Goal: Task Accomplishment & Management: Complete application form

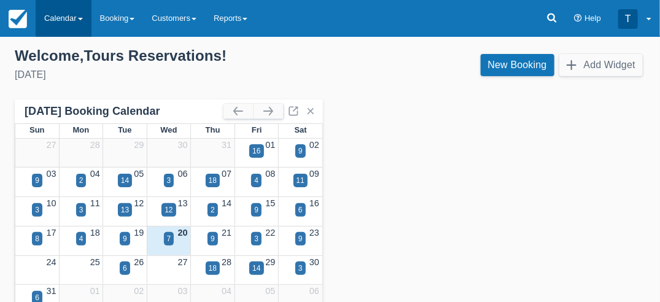
click at [60, 18] on link "Calendar" at bounding box center [64, 18] width 56 height 37
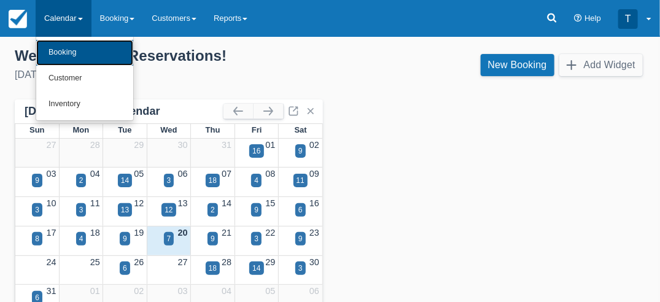
drag, startPoint x: 74, startPoint y: 58, endPoint x: 110, endPoint y: 78, distance: 41.2
click at [74, 58] on link "Booking" at bounding box center [84, 53] width 97 height 26
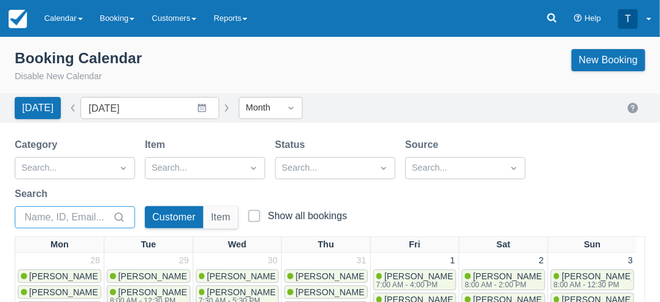
click at [59, 218] on input "Search" at bounding box center [68, 217] width 86 height 22
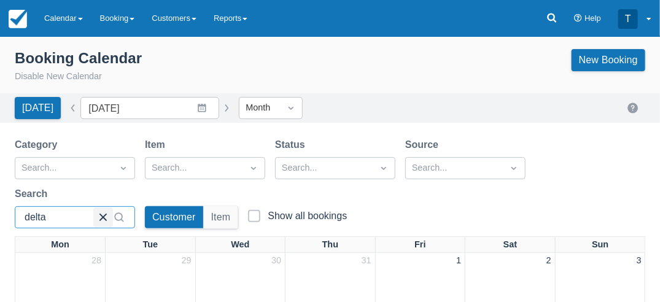
type input "delta"
click at [103, 217] on button "button" at bounding box center [103, 218] width 20 height 20
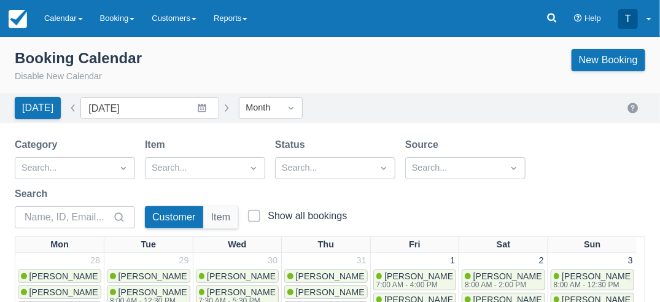
click at [66, 108] on button "button" at bounding box center [73, 108] width 15 height 15
type input "July 2025"
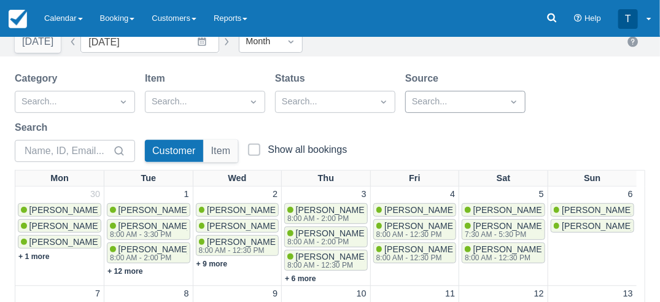
click at [437, 113] on div "Search..." at bounding box center [465, 102] width 120 height 22
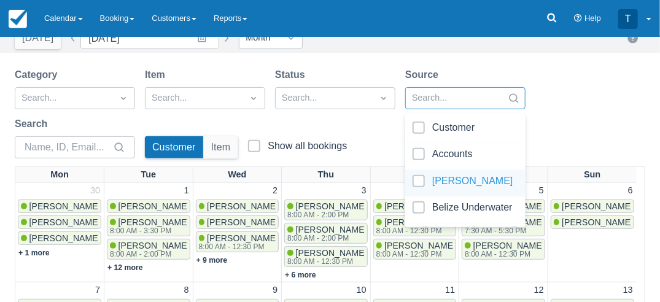
scroll to position [71, 0]
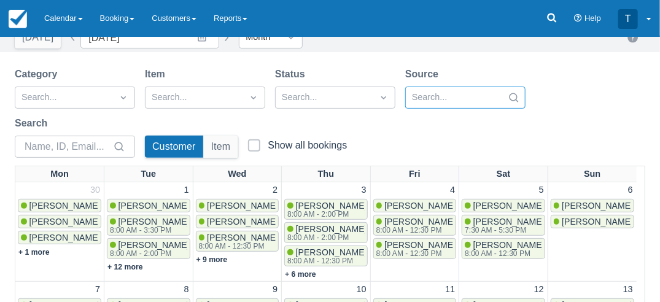
click at [431, 97] on div at bounding box center [454, 98] width 85 height 16
click at [47, 149] on input "Search" at bounding box center [68, 147] width 86 height 22
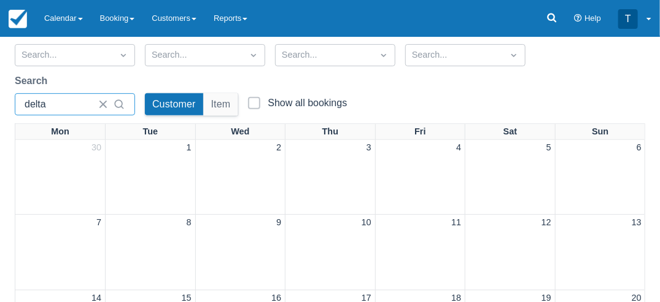
scroll to position [0, 0]
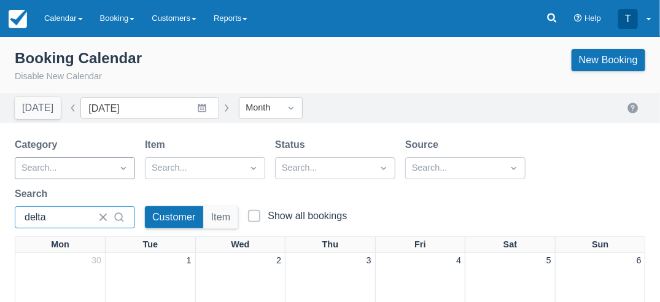
type input "delta"
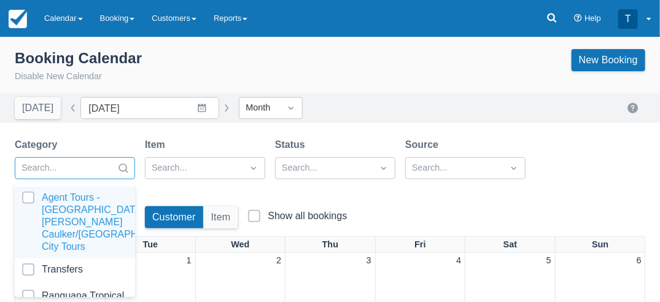
scroll to position [71, 0]
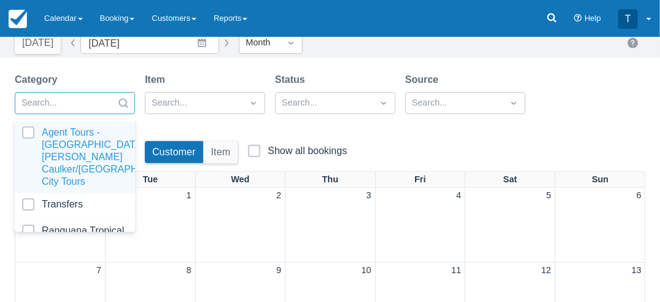
click at [75, 114] on div "option Agent Tours - San Pedro/Caye Caulker/Belize City Tours focused, 1 of 8. …" at bounding box center [75, 103] width 120 height 22
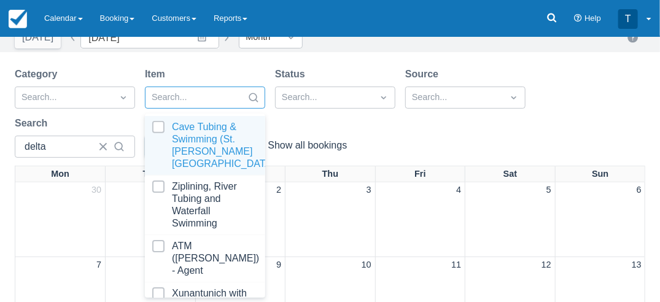
click at [211, 98] on div at bounding box center [194, 98] width 85 height 16
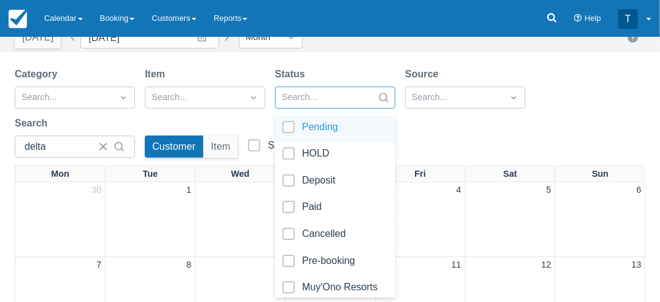
click at [310, 98] on div at bounding box center [324, 98] width 85 height 16
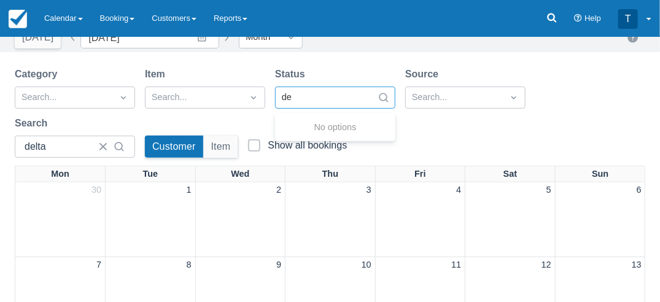
type input "d"
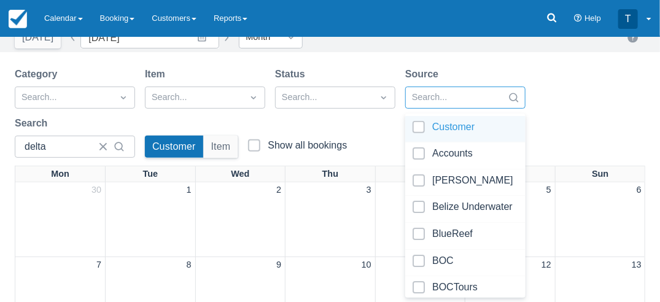
click at [435, 93] on div at bounding box center [454, 98] width 85 height 16
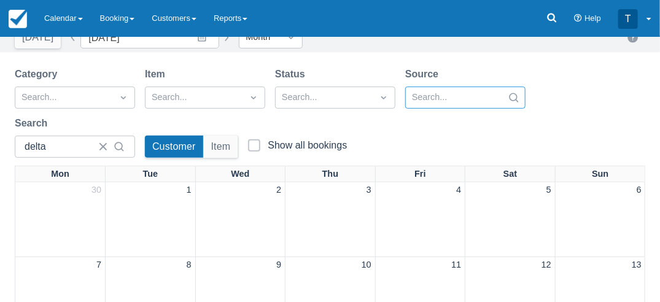
click at [436, 93] on div at bounding box center [454, 98] width 85 height 16
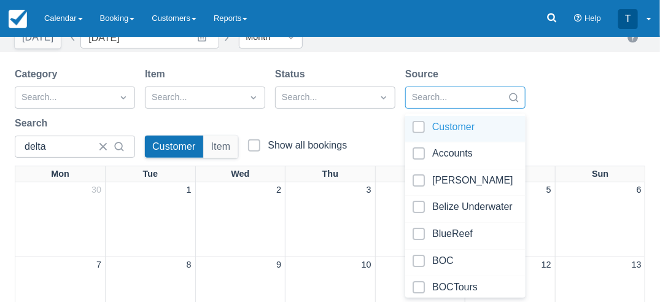
click at [436, 93] on div at bounding box center [454, 98] width 85 height 16
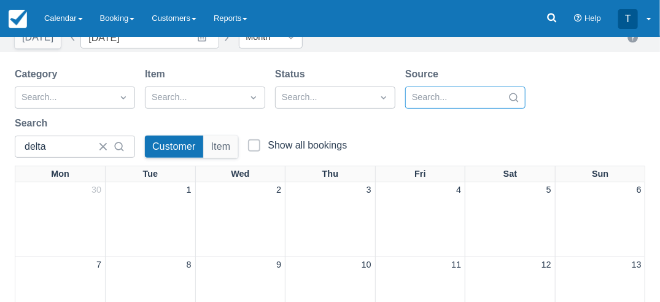
drag, startPoint x: 436, startPoint y: 88, endPoint x: 424, endPoint y: 94, distance: 12.9
click at [426, 93] on div at bounding box center [454, 98] width 85 height 16
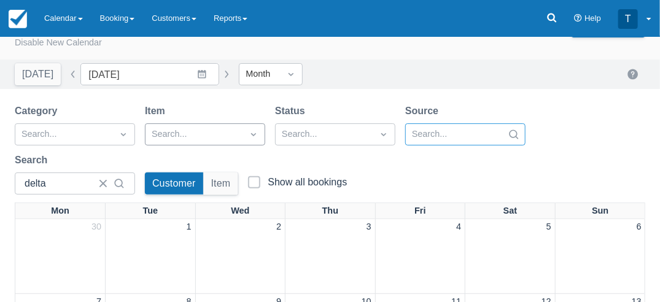
scroll to position [0, 0]
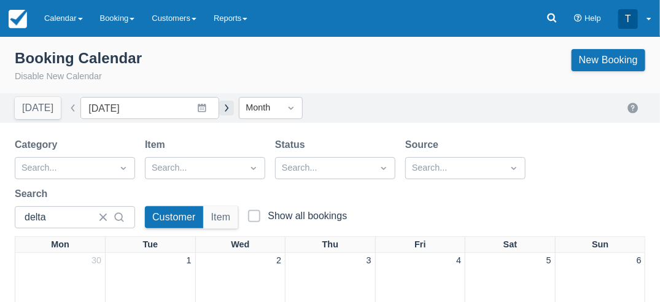
click at [220, 111] on button "button" at bounding box center [226, 108] width 15 height 15
type input "[DATE]"
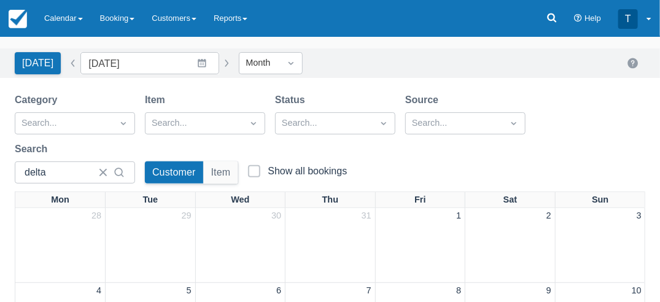
scroll to position [61, 0]
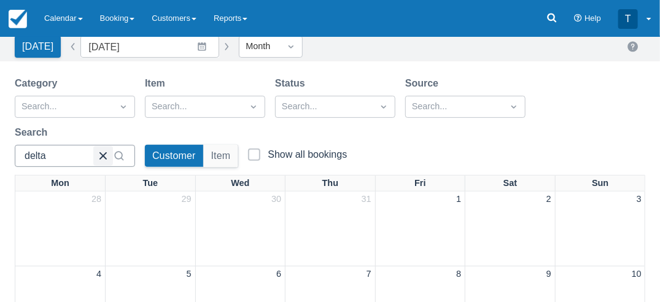
click at [100, 155] on button "button" at bounding box center [103, 156] width 20 height 20
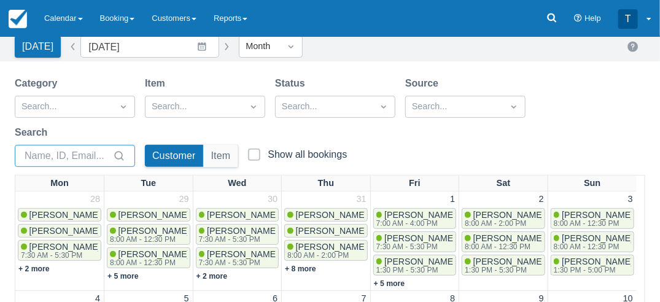
click at [69, 156] on input "Search" at bounding box center [68, 156] width 86 height 22
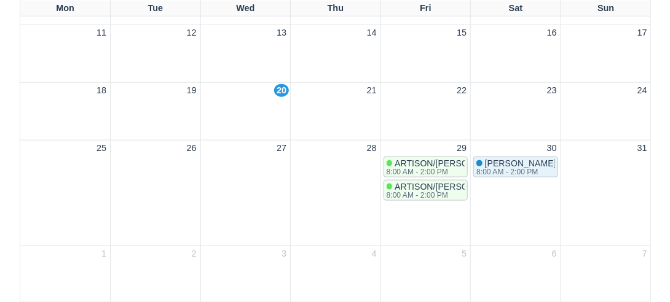
scroll to position [401, 0]
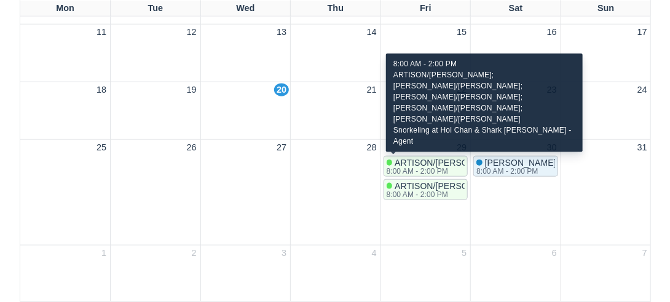
scroll to position [10, 0]
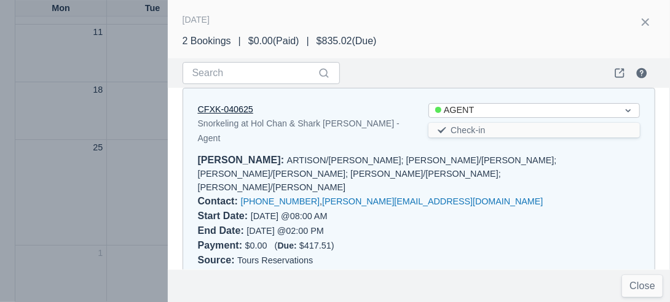
type input "kelvin"
click at [218, 106] on link "CFXK-040625" at bounding box center [225, 109] width 55 height 10
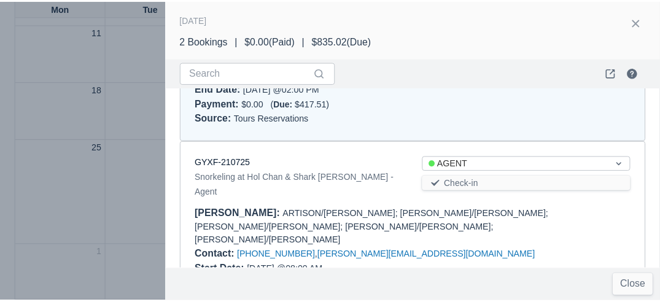
scroll to position [159, 0]
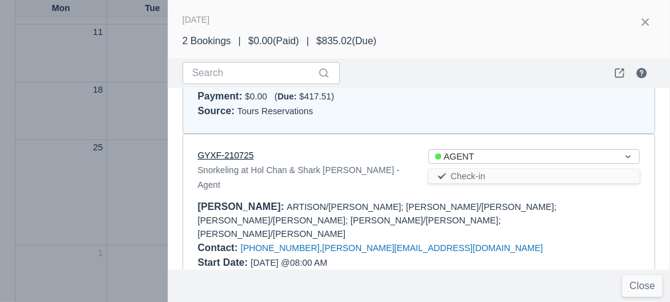
click at [214, 151] on link "GYXF-210725" at bounding box center [226, 156] width 56 height 10
click at [82, 227] on div at bounding box center [335, 151] width 670 height 302
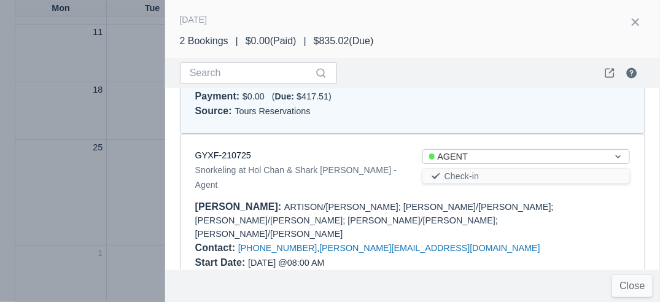
scroll to position [0, 0]
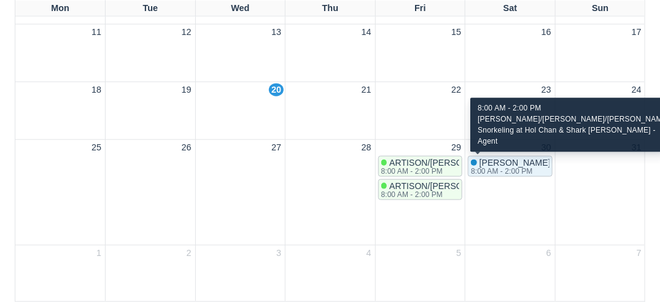
click at [513, 163] on span "REESE/CHRISTA REESE/WILLIAM" at bounding box center [589, 163] width 219 height 10
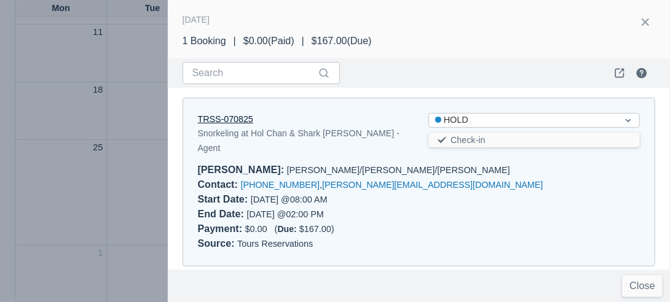
click at [235, 120] on link "TRSS-070825" at bounding box center [225, 119] width 55 height 10
click at [121, 243] on div at bounding box center [335, 151] width 670 height 302
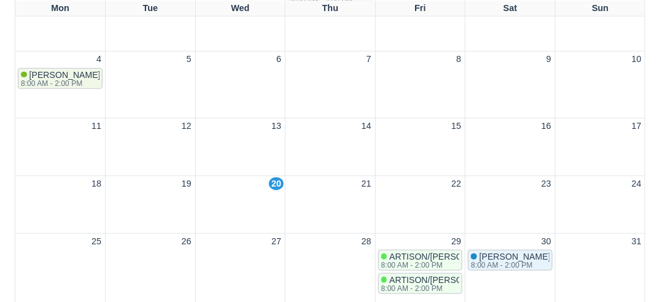
scroll to position [246, 0]
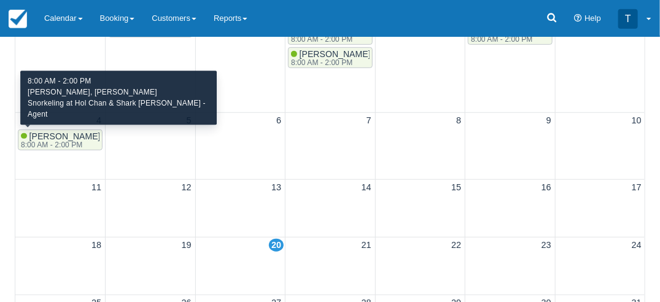
click at [58, 135] on span "Molly Sullivan, Abby Turnbull" at bounding box center [102, 136] width 147 height 10
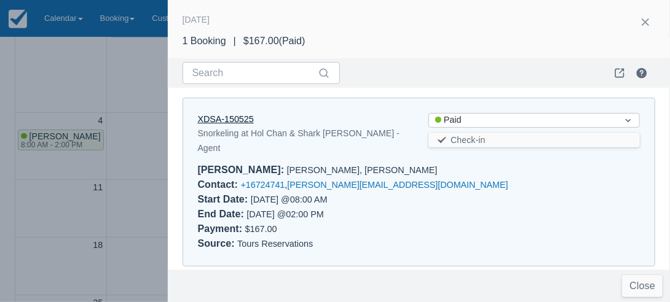
click at [224, 114] on link "XDSA-150525" at bounding box center [226, 119] width 56 height 10
drag, startPoint x: 17, startPoint y: 179, endPoint x: 33, endPoint y: 187, distance: 17.3
click at [18, 179] on div at bounding box center [335, 151] width 670 height 302
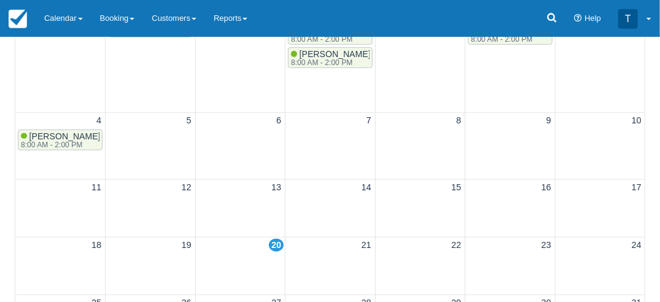
scroll to position [123, 0]
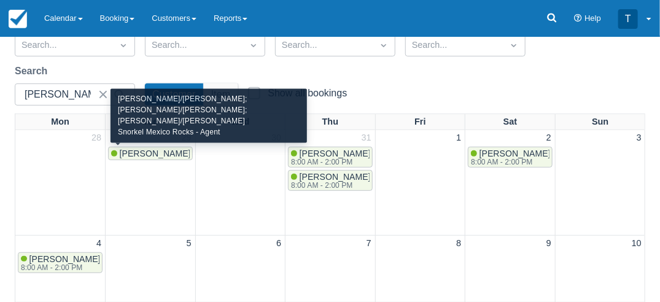
click at [149, 152] on span "BOBIN/VINCENT; BOBIN/ANA; BOBIN/KYLIE" at bounding box center [342, 154] width 445 height 10
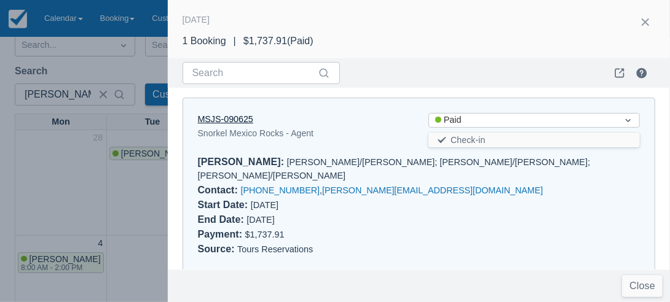
click at [230, 122] on link "MSJS-090625" at bounding box center [225, 119] width 55 height 10
click at [122, 205] on div at bounding box center [335, 151] width 670 height 302
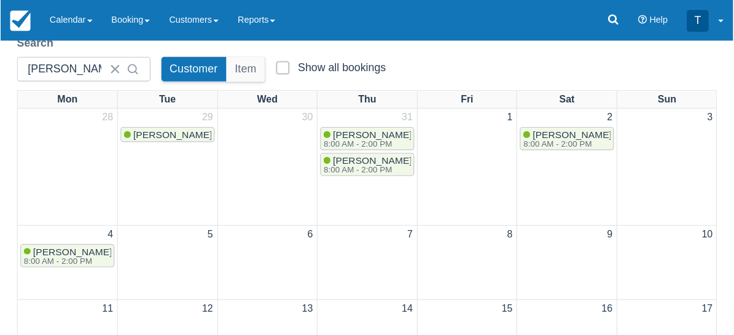
scroll to position [155, 0]
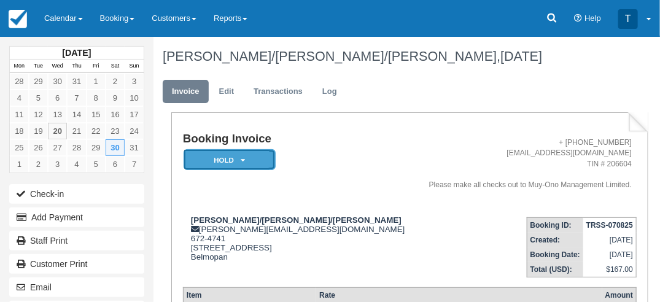
click at [219, 162] on em "HOLD" at bounding box center [230, 160] width 92 height 22
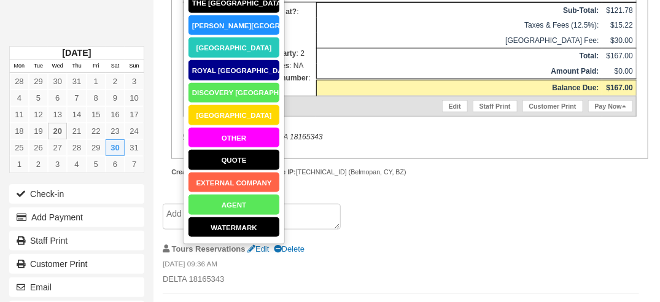
scroll to position [369, 0]
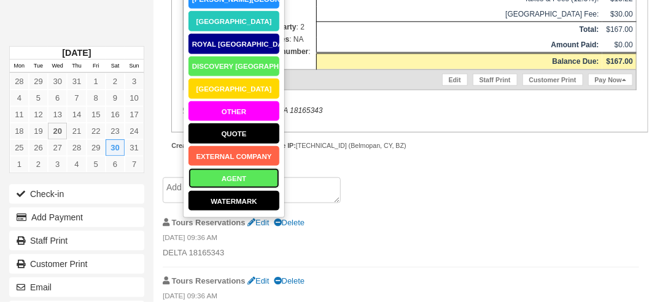
click at [236, 183] on link "AGENT" at bounding box center [234, 179] width 92 height 22
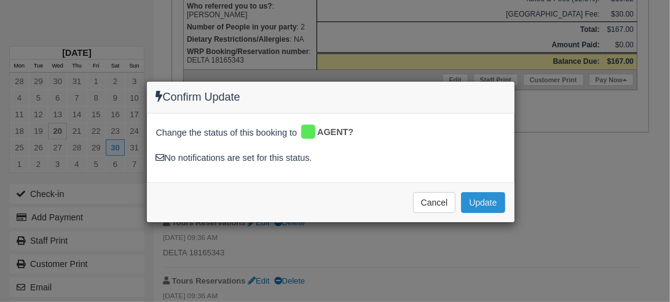
click at [489, 193] on button "Update" at bounding box center [483, 202] width 44 height 21
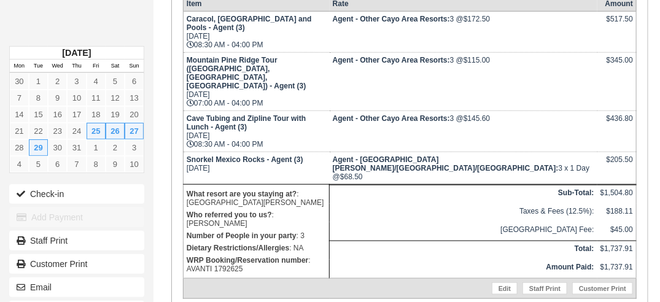
scroll to position [430, 0]
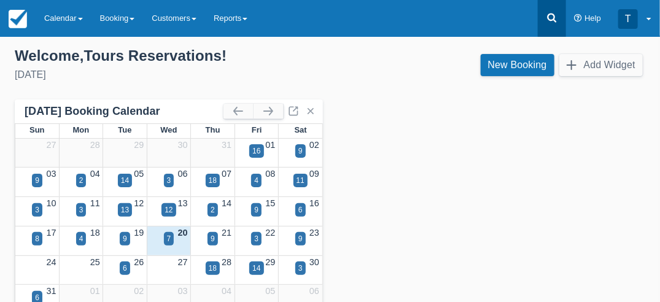
click at [555, 16] on icon at bounding box center [551, 18] width 9 height 9
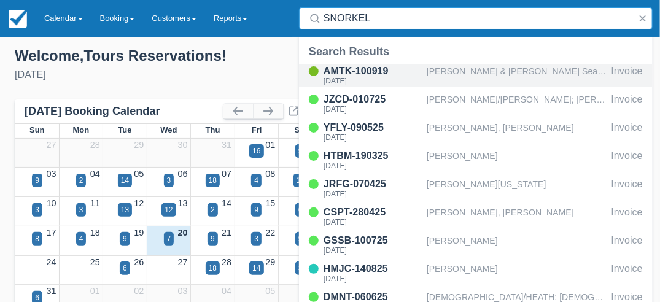
type input "SNORKEL"
click at [455, 70] on div "[PERSON_NAME] & [PERSON_NAME] SeaHorse [PERSON_NAME]" at bounding box center [517, 75] width 180 height 23
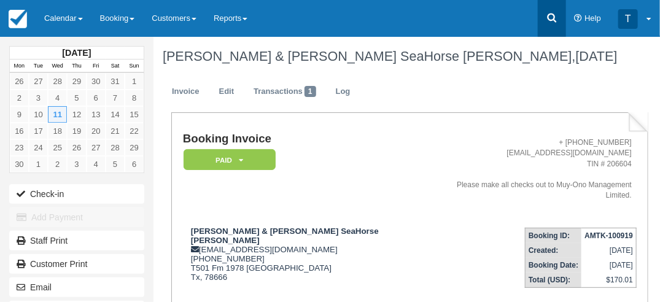
click at [550, 21] on icon at bounding box center [552, 18] width 12 height 12
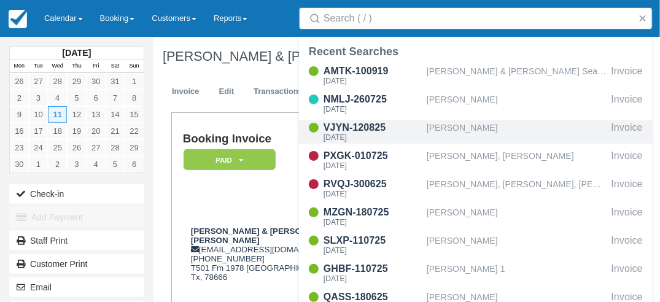
click at [434, 122] on div "Scott Siegel" at bounding box center [517, 131] width 180 height 23
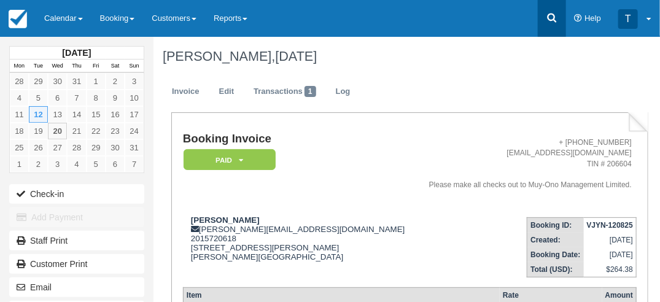
click at [552, 21] on icon at bounding box center [552, 18] width 12 height 12
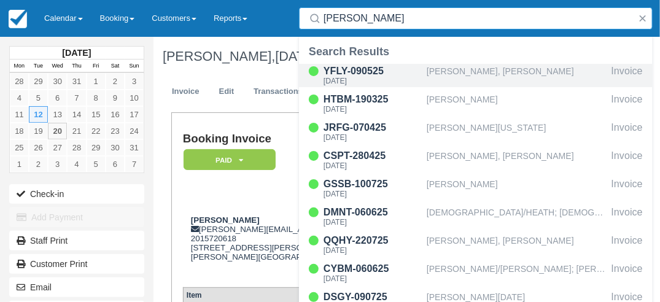
type input "HOL CHAN"
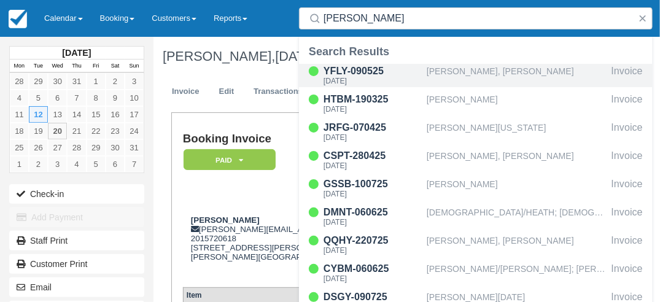
click at [450, 72] on div "[PERSON_NAME], [PERSON_NAME]" at bounding box center [517, 75] width 180 height 23
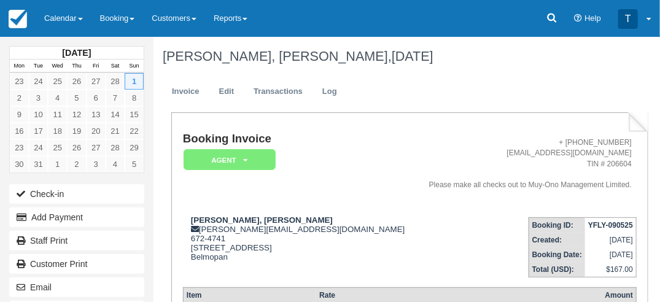
click at [150, 214] on div "Check-in Add Payment Staff Print Customer Print Email Copy Booking [PERSON_NAME…" at bounding box center [77, 287] width 154 height 210
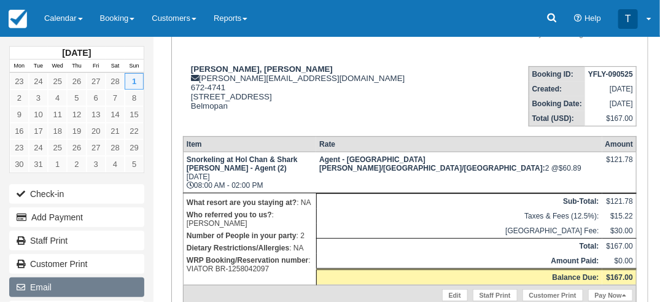
scroll to position [184, 0]
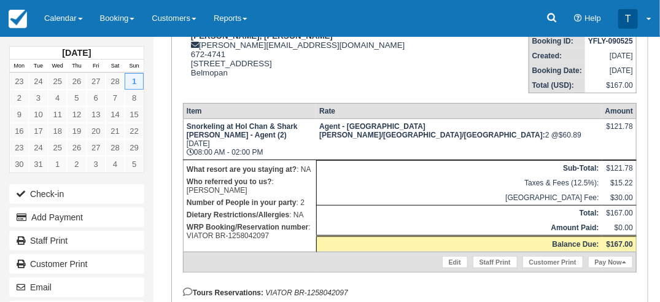
click at [168, 248] on div "Booking Invoice AGENT   Pending HOLD Deposit Paid Cancelled Void Muy'Ono Resort…" at bounding box center [401, 143] width 495 height 431
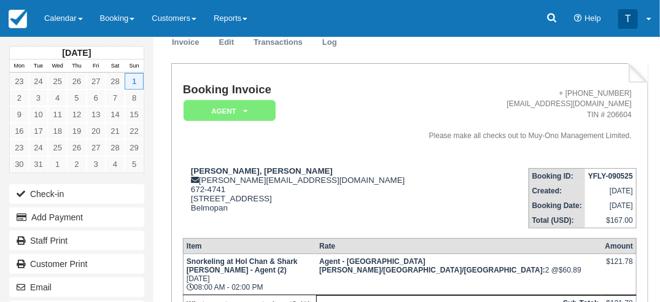
scroll to position [61, 0]
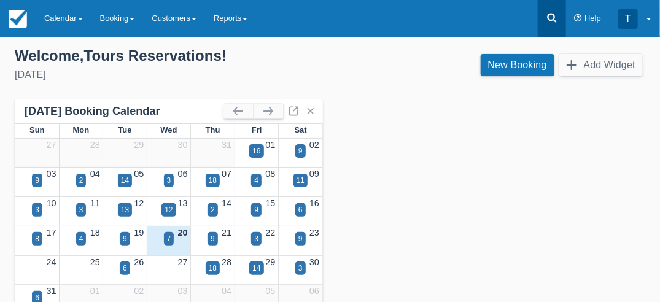
click at [552, 18] on icon at bounding box center [552, 18] width 12 height 12
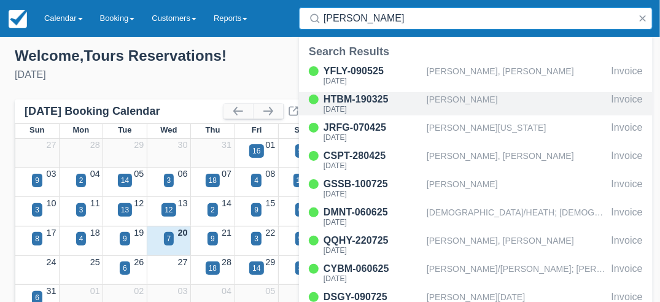
type input "HOL CHAN"
click at [467, 98] on div "Kandise Mcwhorter" at bounding box center [517, 103] width 180 height 23
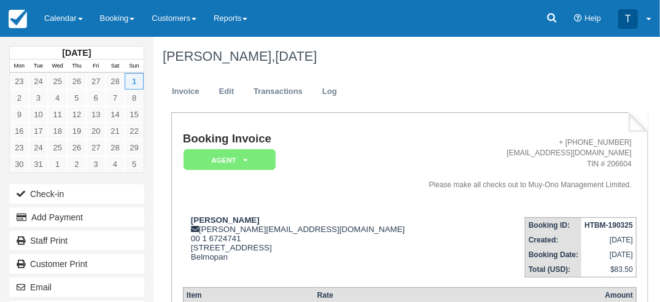
click at [484, 60] on h1 "Kandise Mcwhorter, March 01 2026" at bounding box center [401, 56] width 477 height 15
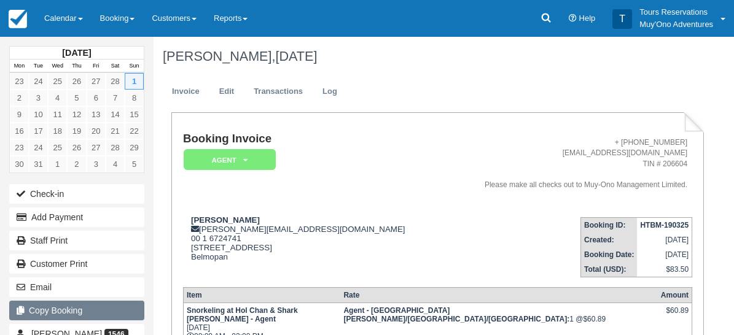
click at [100, 302] on button "Copy Booking" at bounding box center [76, 311] width 135 height 20
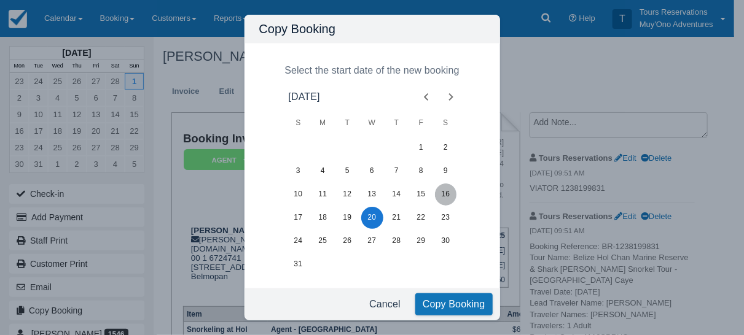
click at [448, 195] on button "16" at bounding box center [446, 195] width 22 height 22
click at [436, 302] on button "Copy Booking" at bounding box center [453, 305] width 77 height 22
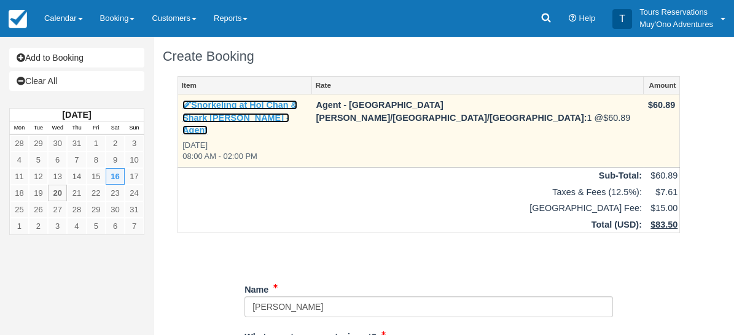
click at [243, 106] on link "Snorkeling at Hol Chan & Shark [PERSON_NAME] - Agent" at bounding box center [239, 117] width 115 height 35
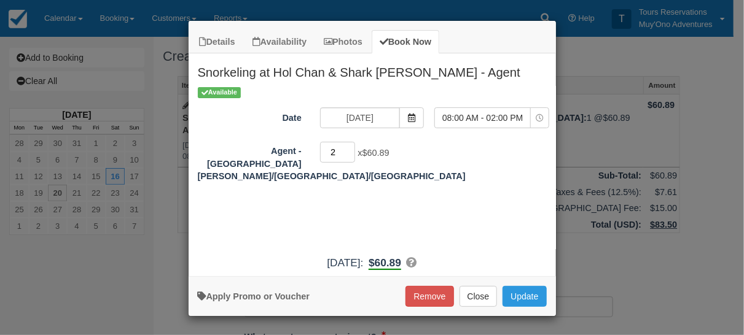
click at [350, 148] on input "2" at bounding box center [338, 152] width 36 height 21
click at [350, 148] on input "3" at bounding box center [338, 152] width 36 height 21
type input "4"
click at [350, 147] on input "4" at bounding box center [338, 152] width 36 height 21
click at [523, 293] on button "Update" at bounding box center [525, 296] width 44 height 21
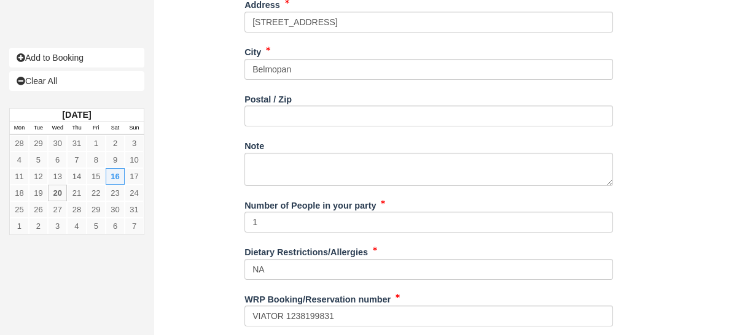
scroll to position [536, 0]
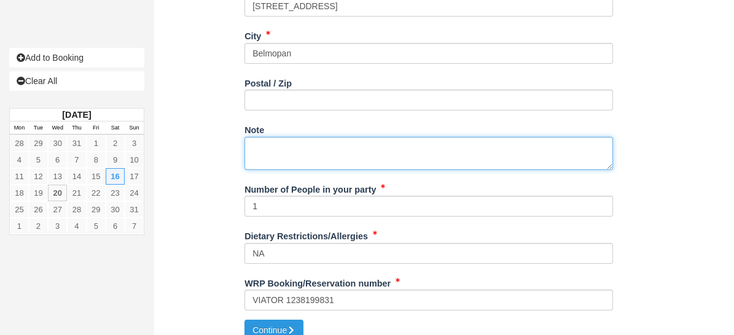
click at [278, 137] on textarea "Note" at bounding box center [428, 153] width 369 height 33
paste textarea "Booking Reference: BR-1285850371 Tour Name: Belize Hol Chan Marine Reserve & Sh…"
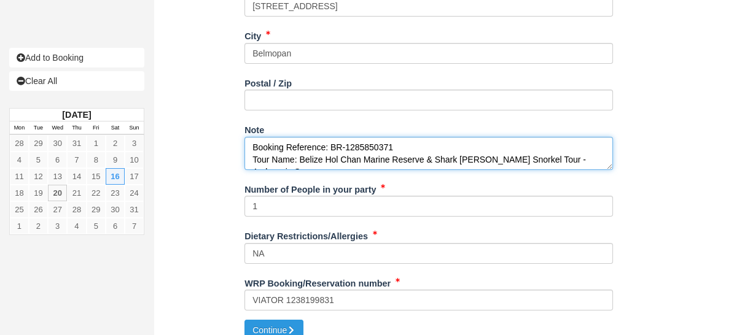
scroll to position [69, 0]
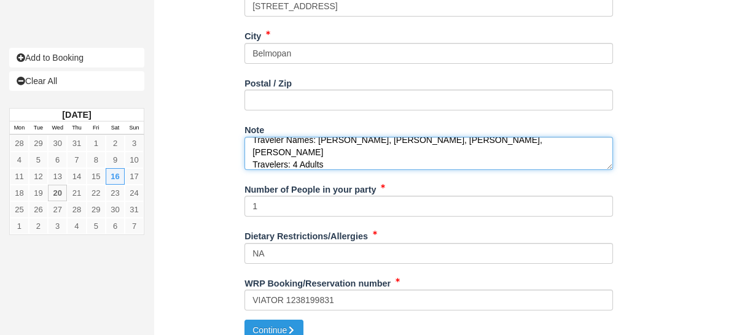
type textarea "Booking Reference: BR-1285850371 Tour Name: Belize Hol Chan Marine Reserve & Sh…"
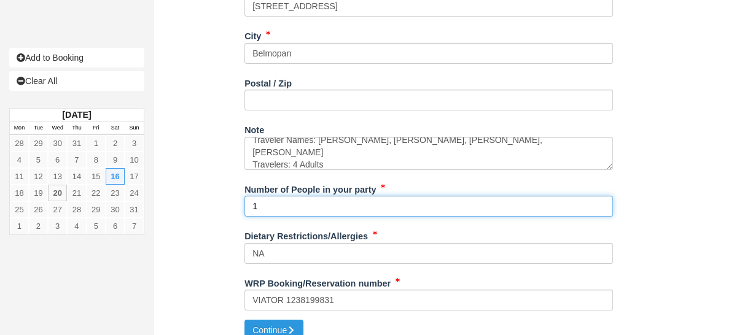
drag, startPoint x: 281, startPoint y: 201, endPoint x: 181, endPoint y: 169, distance: 105.1
type input "4"
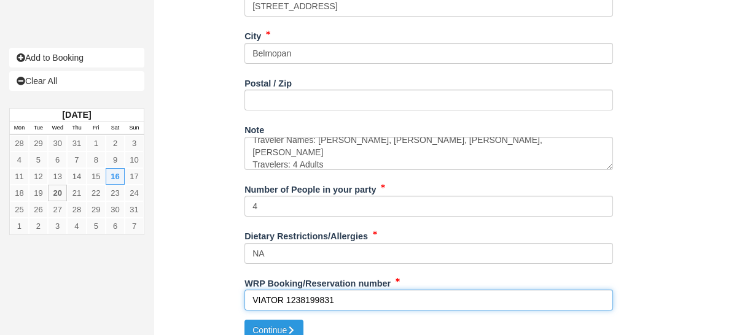
click at [305, 290] on input "VIATOR 1238199831" at bounding box center [428, 300] width 369 height 21
paste input "8585037"
type input "VIATOR 1285850371"
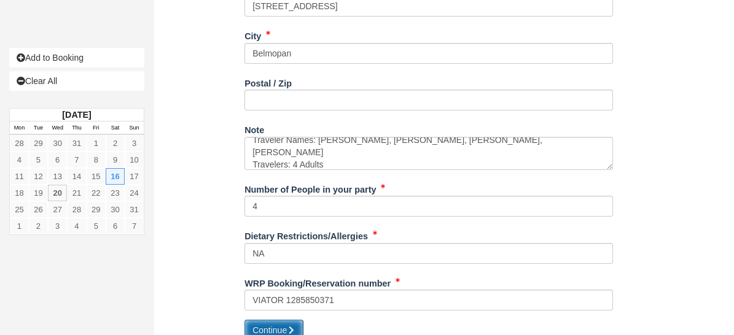
click at [265, 320] on button "Continue" at bounding box center [273, 330] width 59 height 21
type input "+16724741"
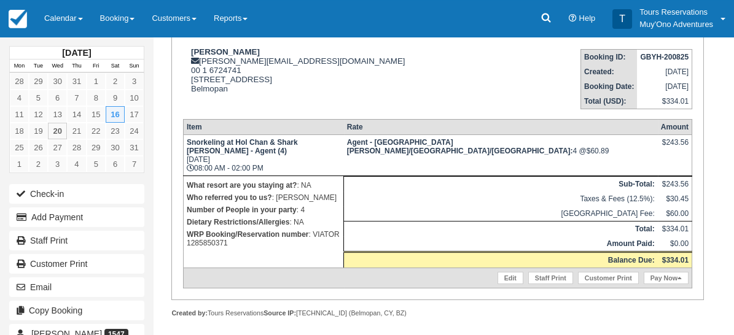
scroll to position [176, 0]
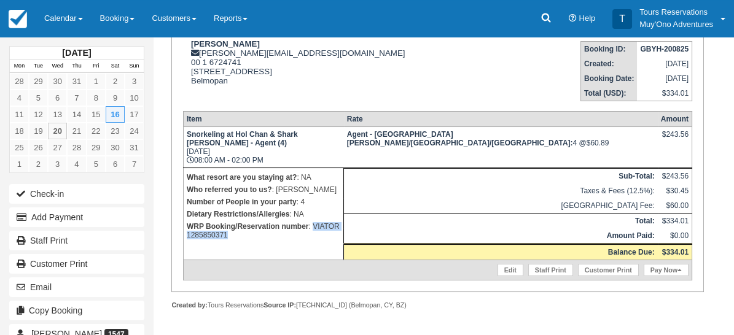
drag, startPoint x: 187, startPoint y: 241, endPoint x: 262, endPoint y: 244, distance: 75.6
click at [262, 241] on p "WRP Booking/Reservation number : VIATOR 1285850371" at bounding box center [264, 231] width 154 height 21
copy p "VIATOR 1285850371"
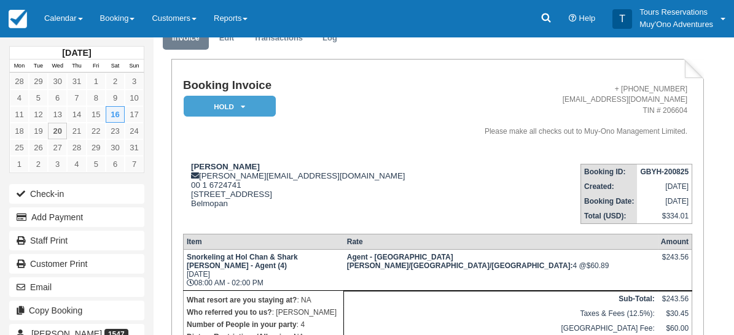
scroll to position [0, 0]
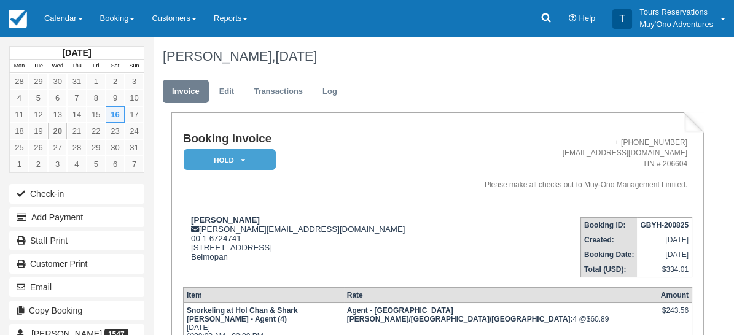
drag, startPoint x: 557, startPoint y: 128, endPoint x: 552, endPoint y: 122, distance: 8.4
paste textarea "VIATOR 1285850371"
type textarea "VIATOR 1285850371"
drag, startPoint x: 596, startPoint y: 190, endPoint x: 592, endPoint y: 199, distance: 9.4
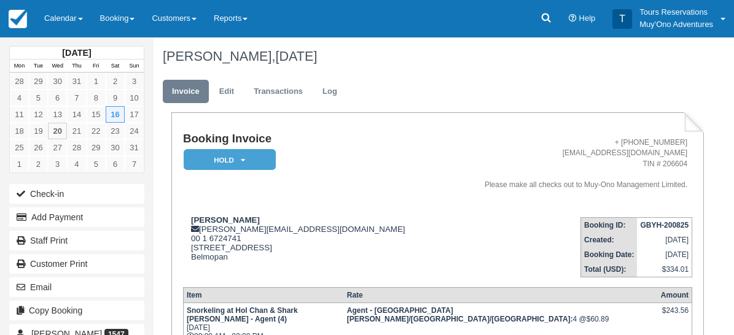
checkbox input "true"
drag, startPoint x: 565, startPoint y: 190, endPoint x: 549, endPoint y: 211, distance: 26.2
click at [206, 165] on em "HOLD" at bounding box center [230, 160] width 92 height 22
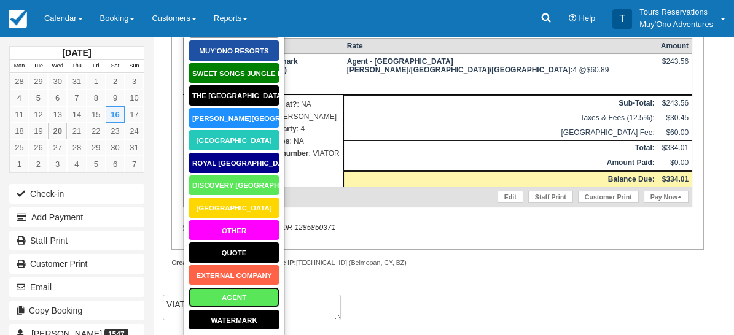
click at [232, 303] on link "AGENT" at bounding box center [234, 298] width 92 height 22
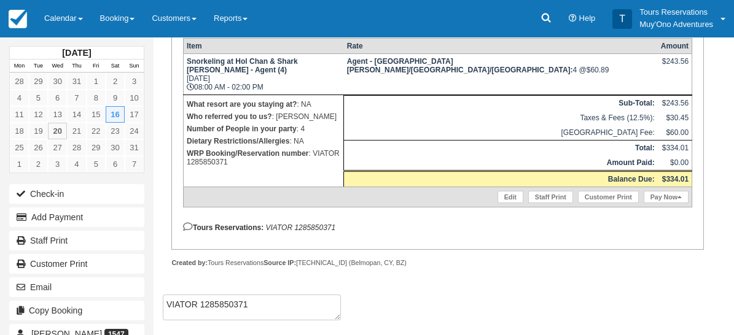
scroll to position [207, 0]
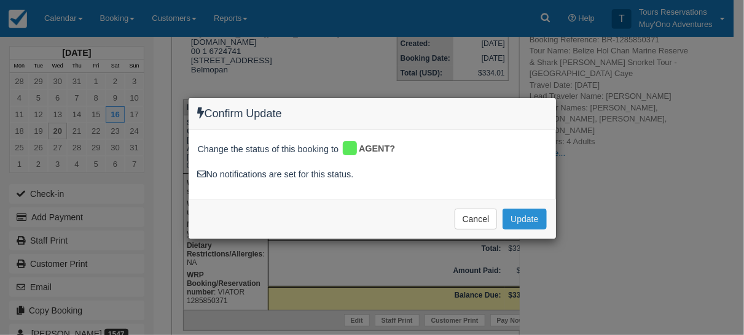
click at [528, 221] on button "Update" at bounding box center [525, 219] width 44 height 21
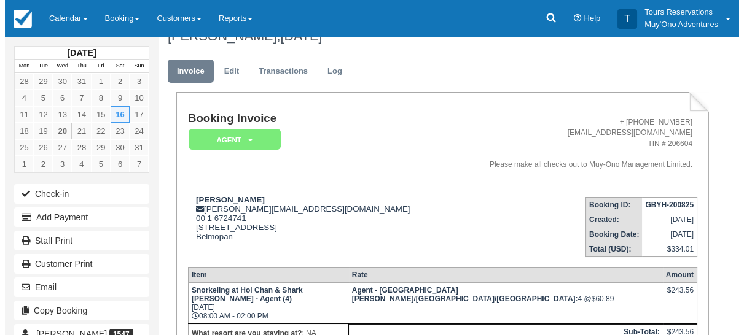
scroll to position [0, 0]
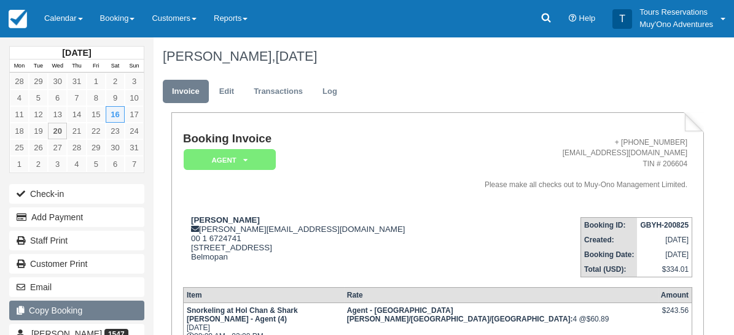
click at [84, 309] on button "Copy Booking" at bounding box center [76, 311] width 135 height 20
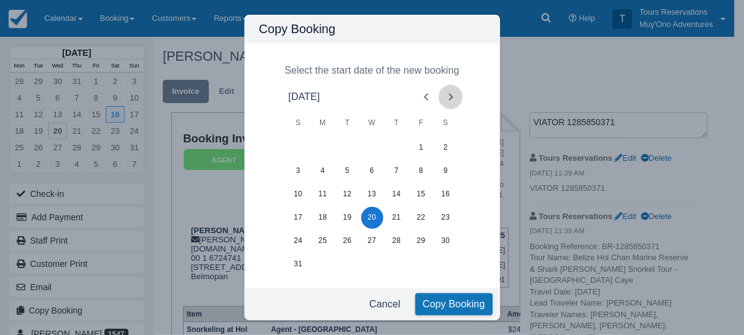
click at [450, 94] on icon "Next month" at bounding box center [451, 97] width 15 height 15
click at [449, 101] on icon "Next month" at bounding box center [451, 97] width 15 height 15
click at [449, 97] on icon "Next month" at bounding box center [451, 97] width 15 height 15
drag, startPoint x: 445, startPoint y: 173, endPoint x: 446, endPoint y: 180, distance: 7.5
click at [445, 174] on button "8" at bounding box center [446, 171] width 22 height 22
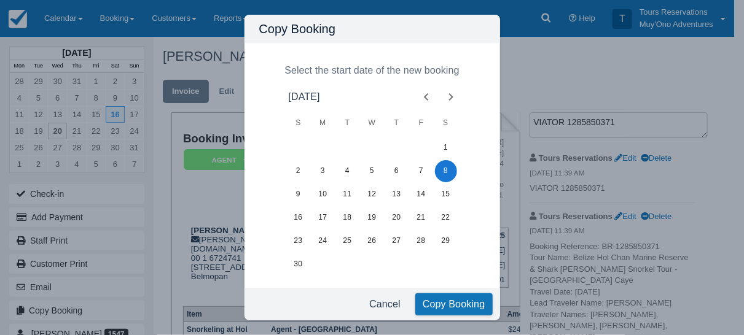
click at [445, 305] on button "Copy Booking" at bounding box center [453, 305] width 77 height 22
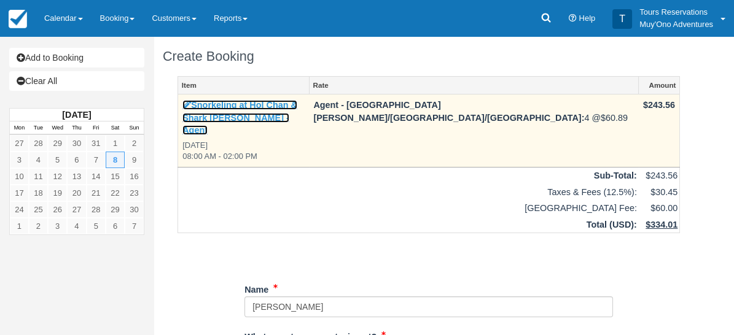
click at [259, 102] on link "Snorkeling at Hol Chan & Shark [PERSON_NAME] - Agent" at bounding box center [239, 117] width 115 height 35
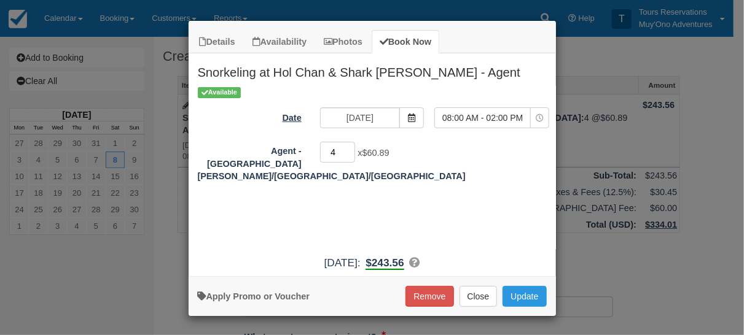
drag, startPoint x: 334, startPoint y: 144, endPoint x: 288, endPoint y: 121, distance: 51.7
click at [299, 139] on div "Available Date [DATE] Time Selector 08:00 AM - 02:00 PM 08:00 AM - 02:00 PM Not…" at bounding box center [372, 167] width 367 height 163
type input "2"
click at [527, 297] on button "Update" at bounding box center [525, 296] width 44 height 21
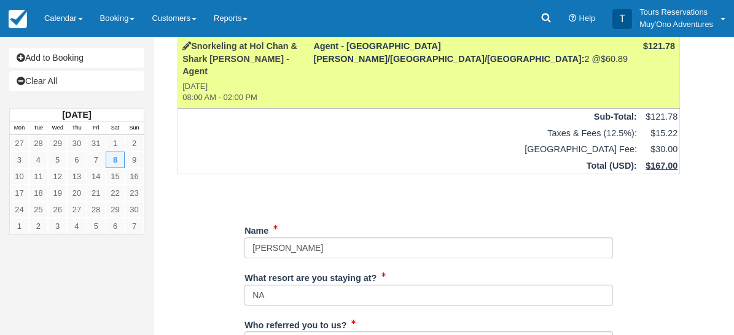
scroll to position [68, 0]
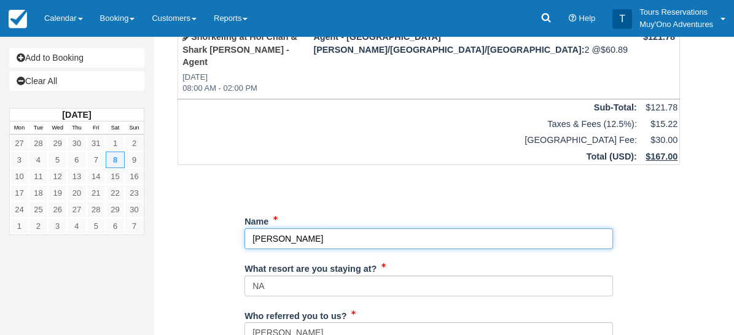
drag, startPoint x: 350, startPoint y: 228, endPoint x: 187, endPoint y: 230, distance: 163.4
paste input "[PERSON_NAME], [PERSON_NAME]"
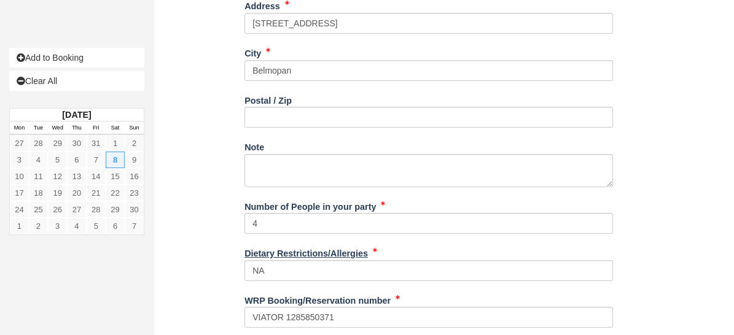
scroll to position [536, 0]
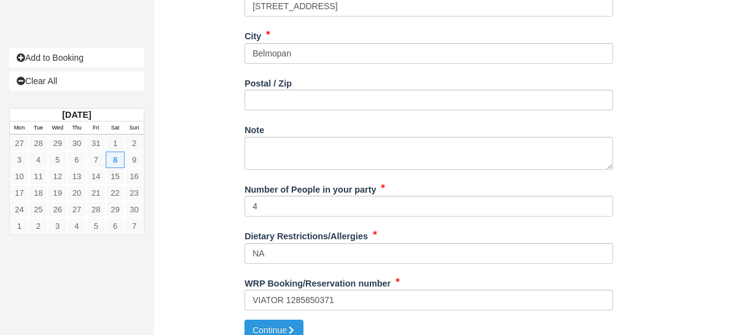
type input "[PERSON_NAME], [PERSON_NAME]"
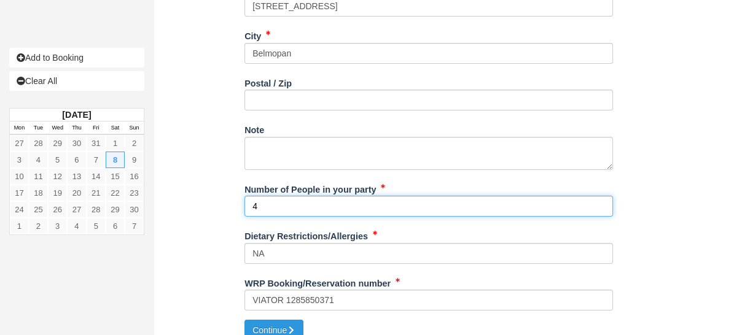
drag, startPoint x: 294, startPoint y: 192, endPoint x: 173, endPoint y: 182, distance: 121.4
type input "2"
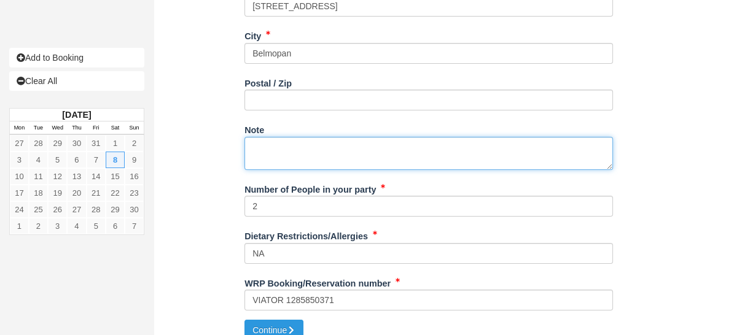
click at [334, 141] on textarea "Note" at bounding box center [428, 153] width 369 height 33
paste textarea "Booking Reference: BR-1304903367 Tour Name: Belize Hol Chan Marine Reserve & Sh…"
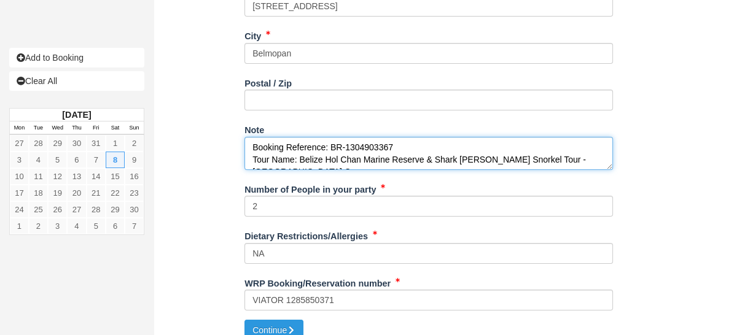
scroll to position [81, 0]
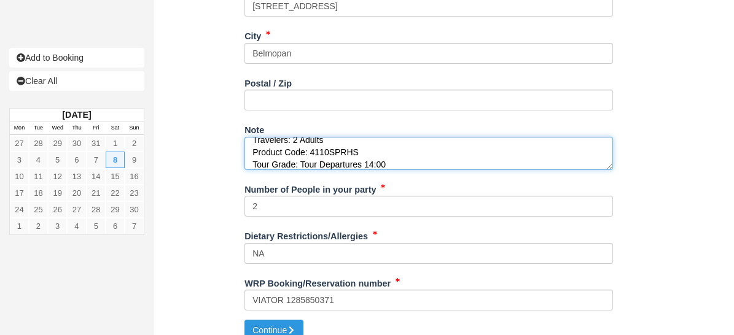
type textarea "Booking Reference: BR-1304903367 Tour Name: Belize Hol Chan Marine Reserve & Sh…"
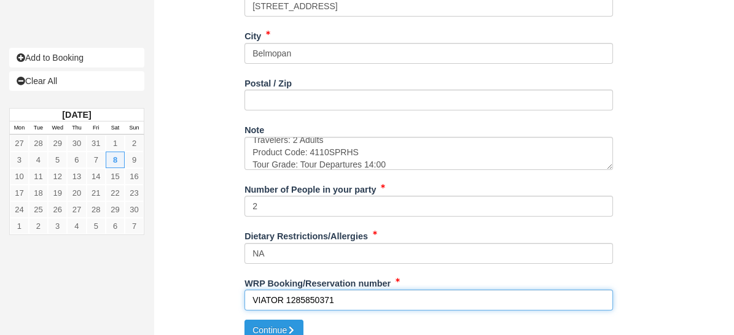
click at [314, 290] on input "VIATOR 1285850371" at bounding box center [428, 300] width 369 height 21
click at [315, 290] on input "VIATOR 1285850371" at bounding box center [428, 300] width 369 height 21
paste input "304903367"
type input "VIATOR 1304903367"
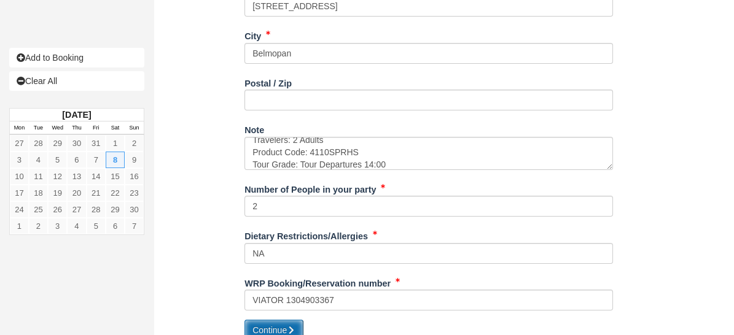
click at [289, 326] on icon "submit" at bounding box center [291, 330] width 9 height 9
type input "+16724741"
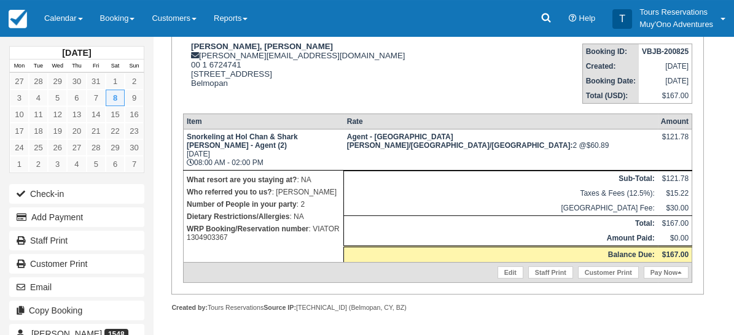
scroll to position [176, 0]
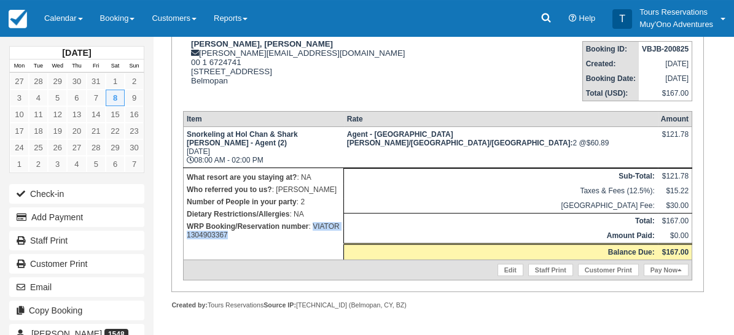
drag, startPoint x: 187, startPoint y: 243, endPoint x: 262, endPoint y: 239, distance: 75.1
click at [262, 239] on p "WRP Booking/Reservation number : VIATOR 1304903367" at bounding box center [264, 231] width 154 height 21
copy p "ation number :"
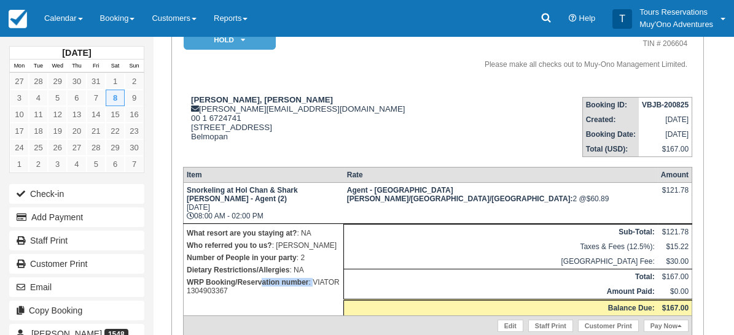
scroll to position [108, 0]
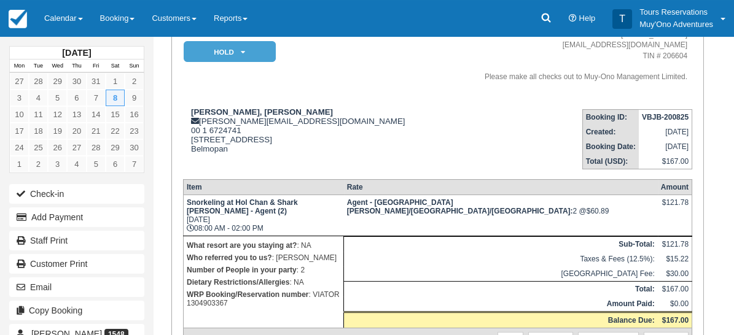
drag, startPoint x: 223, startPoint y: 299, endPoint x: 214, endPoint y: 294, distance: 9.9
click at [223, 297] on p "WRP Booking/Reservation number : VIATOR 1304903367" at bounding box center [264, 299] width 154 height 21
drag, startPoint x: 258, startPoint y: 311, endPoint x: 184, endPoint y: 314, distance: 74.4
click at [184, 314] on td "What resort are you staying at? : NA Who referred you to us? : [PERSON_NAME] Nu…" at bounding box center [263, 282] width 160 height 92
copy p "VIATOR 1304903367"
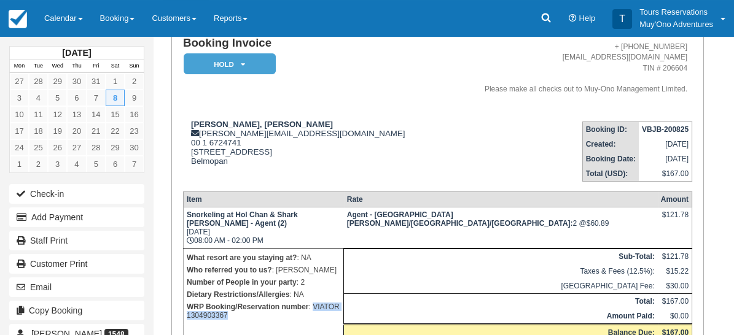
scroll to position [0, 0]
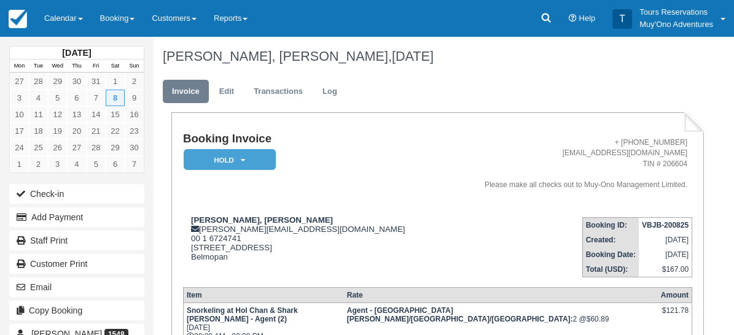
paste textarea "VIATOR 1304903367"
type textarea "VIATOR 1304903367"
checkbox input "true"
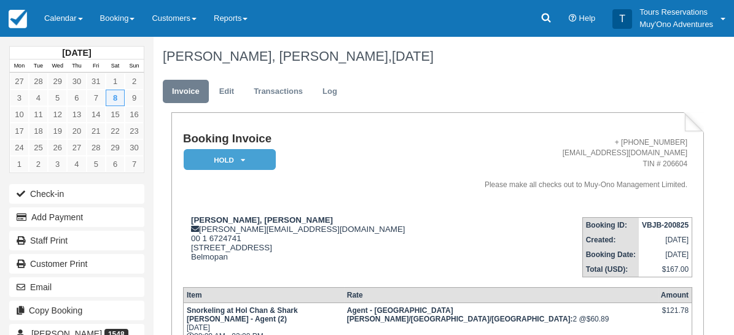
click at [214, 155] on em "HOLD" at bounding box center [230, 160] width 92 height 22
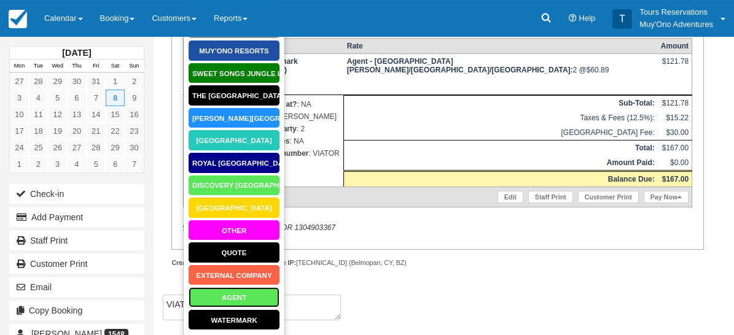
click at [229, 300] on link "AGENT" at bounding box center [234, 298] width 92 height 22
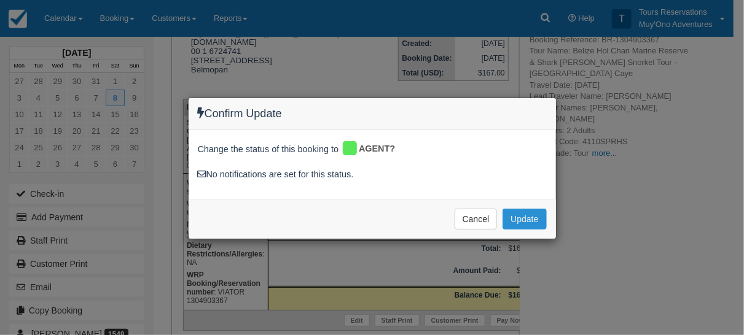
click at [538, 221] on button "Update" at bounding box center [525, 219] width 44 height 21
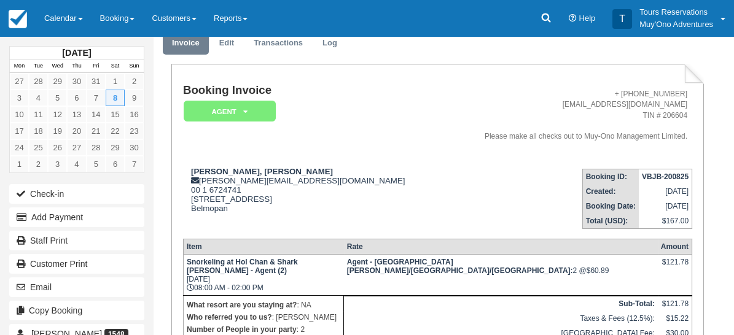
scroll to position [0, 0]
